Goal: Navigation & Orientation: Find specific page/section

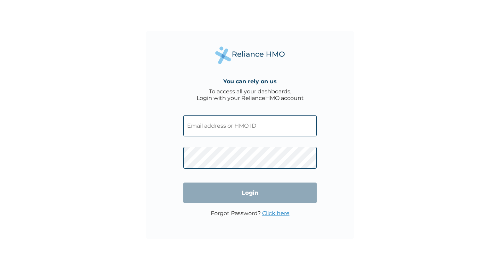
click at [242, 130] on input "text" at bounding box center [249, 125] width 133 height 21
paste input "LRN/10006/A"
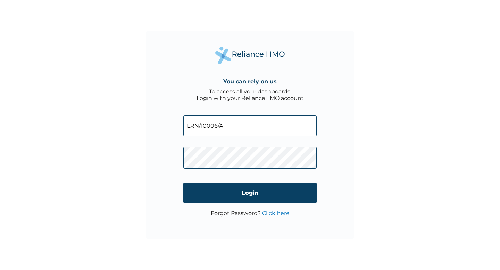
type input "LRN/10006/A"
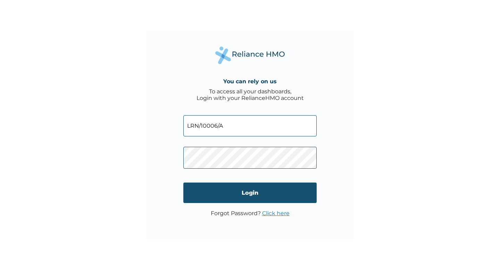
click at [263, 186] on input "Login" at bounding box center [249, 193] width 133 height 20
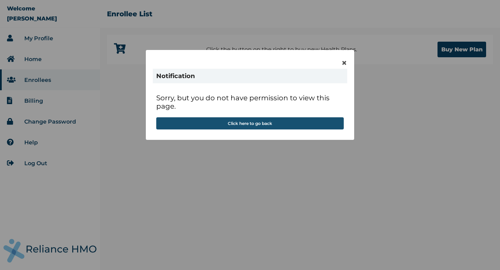
click at [292, 120] on button "Click here to go back" at bounding box center [249, 123] width 187 height 12
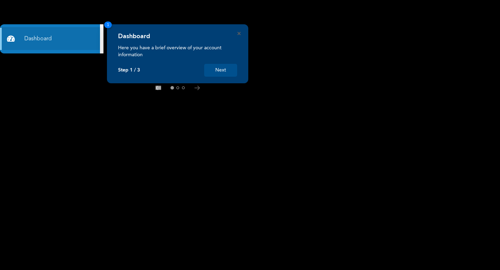
click at [219, 72] on button "Next" at bounding box center [220, 70] width 33 height 13
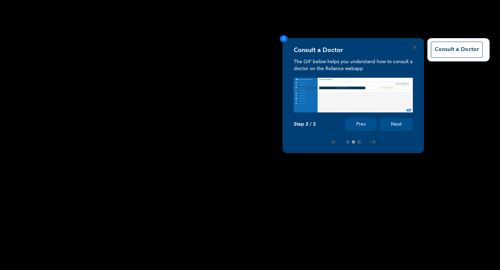
click at [398, 125] on button "Next" at bounding box center [396, 124] width 33 height 13
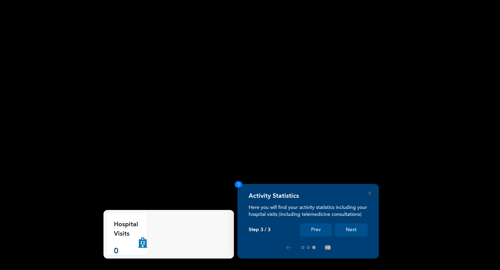
click at [354, 231] on button "Next" at bounding box center [351, 230] width 33 height 13
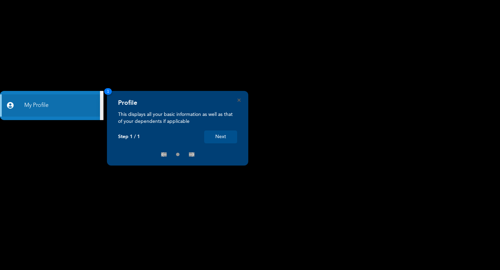
click at [220, 134] on button "Next" at bounding box center [220, 136] width 33 height 13
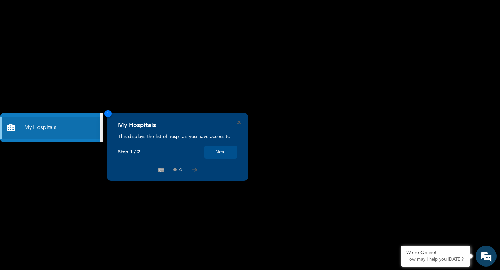
click at [224, 155] on button "Next" at bounding box center [220, 152] width 33 height 13
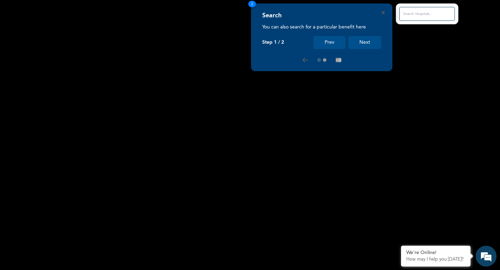
click at [367, 45] on button "Next" at bounding box center [364, 42] width 33 height 13
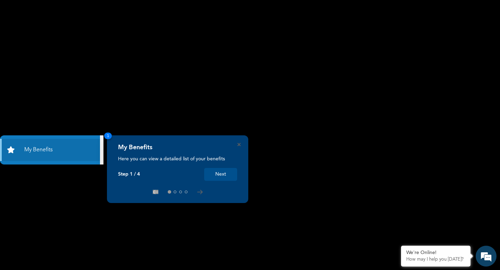
click at [231, 176] on button "Next" at bounding box center [220, 174] width 33 height 13
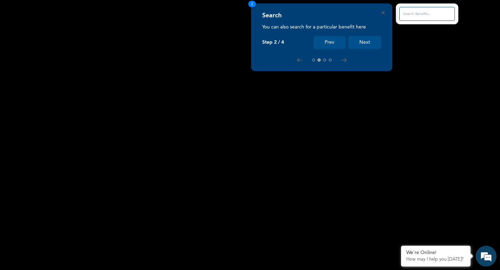
click at [365, 45] on button "Next" at bounding box center [364, 42] width 33 height 13
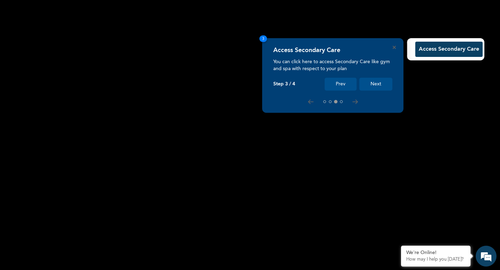
click at [378, 88] on button "Next" at bounding box center [375, 84] width 33 height 13
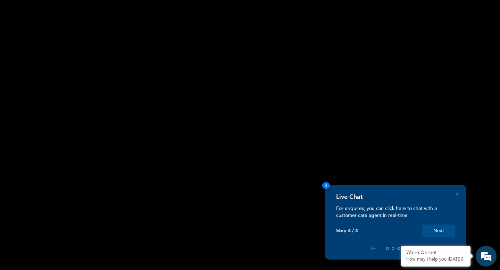
click at [440, 228] on button "Next" at bounding box center [438, 231] width 33 height 13
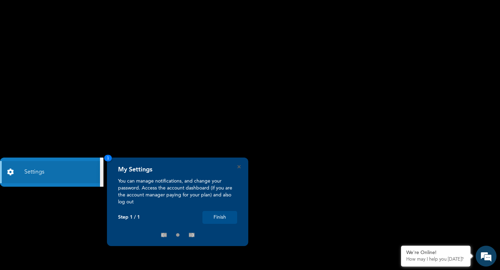
click at [233, 216] on button "Finish" at bounding box center [219, 217] width 35 height 13
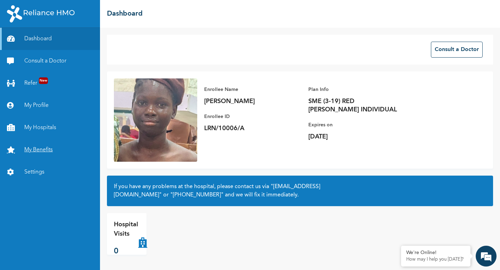
click at [56, 154] on link "My Benefits" at bounding box center [50, 150] width 100 height 22
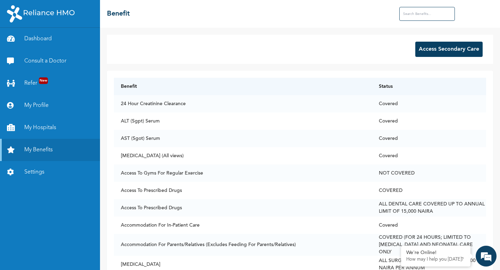
click at [447, 49] on button "Access Secondary Care" at bounding box center [448, 49] width 67 height 15
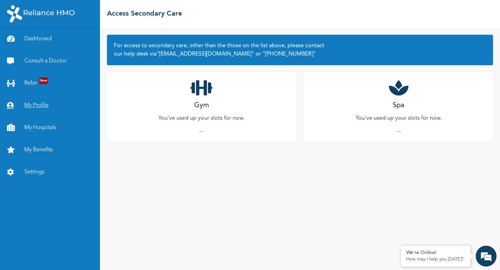
click at [40, 107] on link "My Profile" at bounding box center [50, 105] width 100 height 22
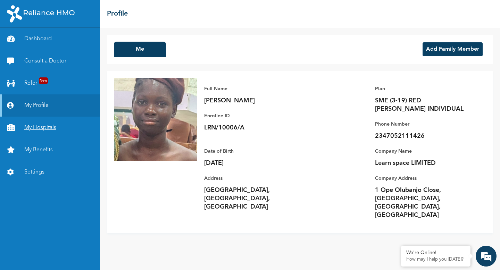
click at [45, 128] on link "My Hospitals" at bounding box center [50, 128] width 100 height 22
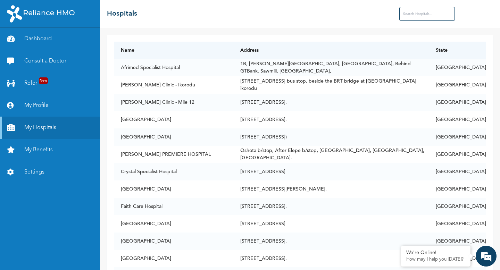
click at [448, 15] on input "text" at bounding box center [427, 14] width 56 height 14
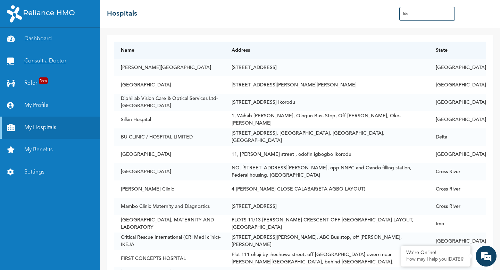
type input "lab"
click at [41, 63] on link "Consult a Doctor" at bounding box center [50, 61] width 100 height 22
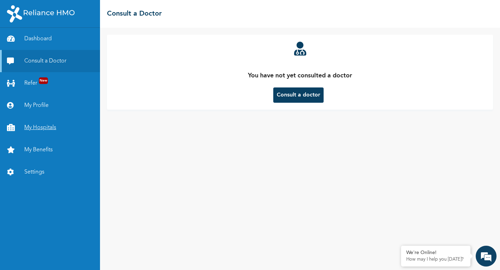
click at [40, 129] on link "My Hospitals" at bounding box center [50, 128] width 100 height 22
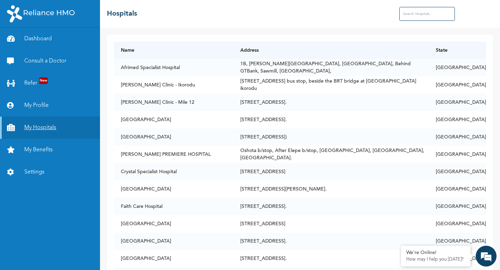
click at [34, 125] on link "My Hospitals" at bounding box center [50, 128] width 100 height 22
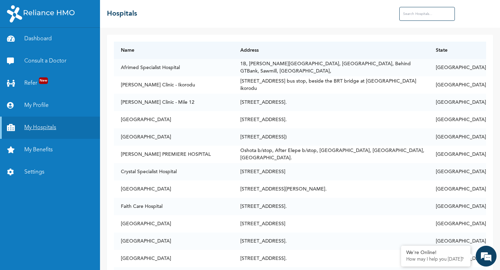
click at [34, 125] on link "My Hospitals" at bounding box center [50, 128] width 100 height 22
click at [37, 106] on link "My Profile" at bounding box center [50, 105] width 100 height 22
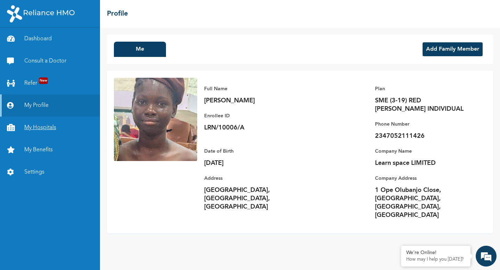
click at [48, 125] on link "My Hospitals" at bounding box center [50, 128] width 100 height 22
